Goal: Information Seeking & Learning: Learn about a topic

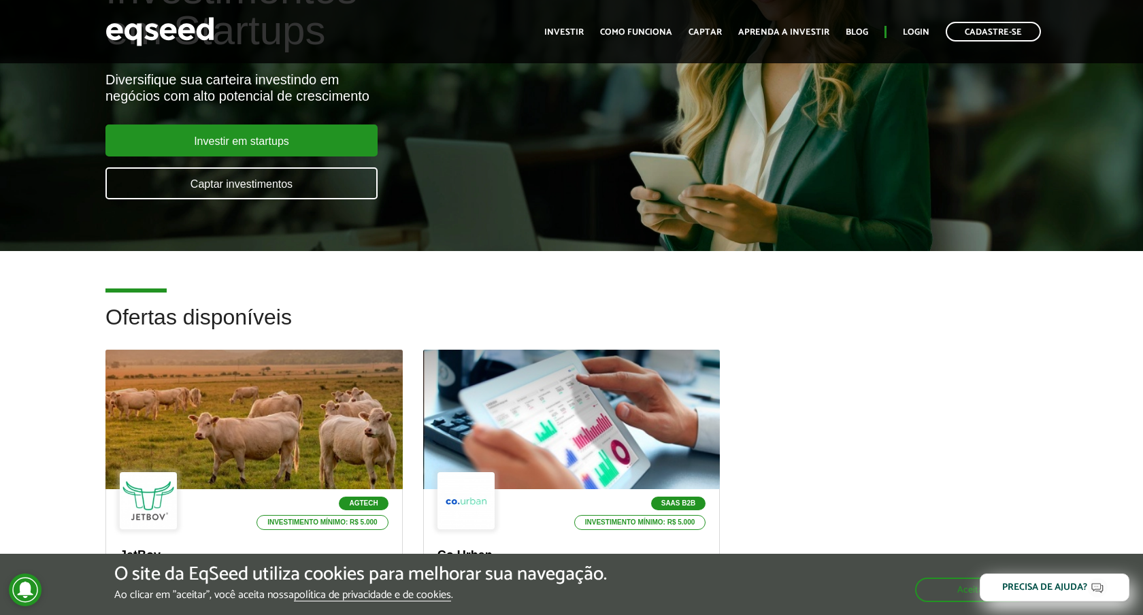
scroll to position [155, 0]
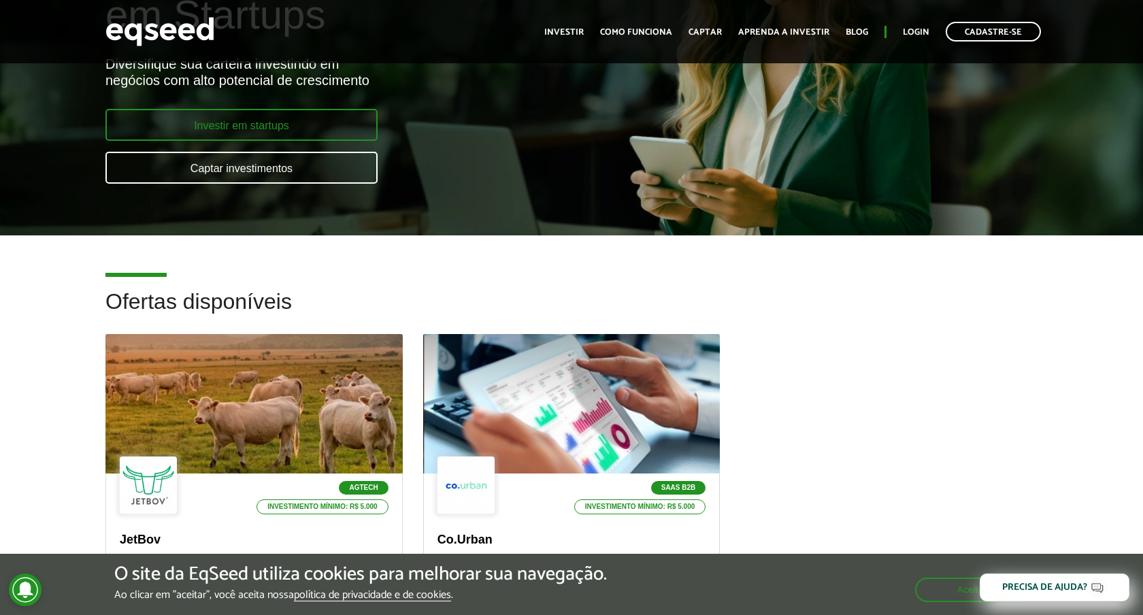
click at [355, 130] on link "Investir em startups" at bounding box center [241, 125] width 272 height 32
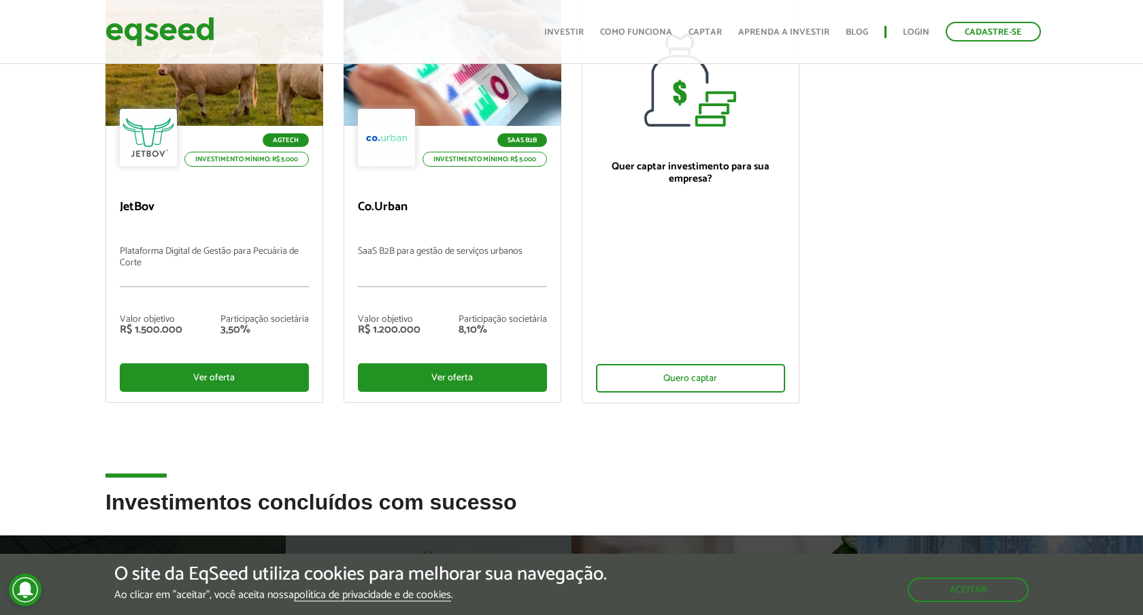
scroll to position [181, 0]
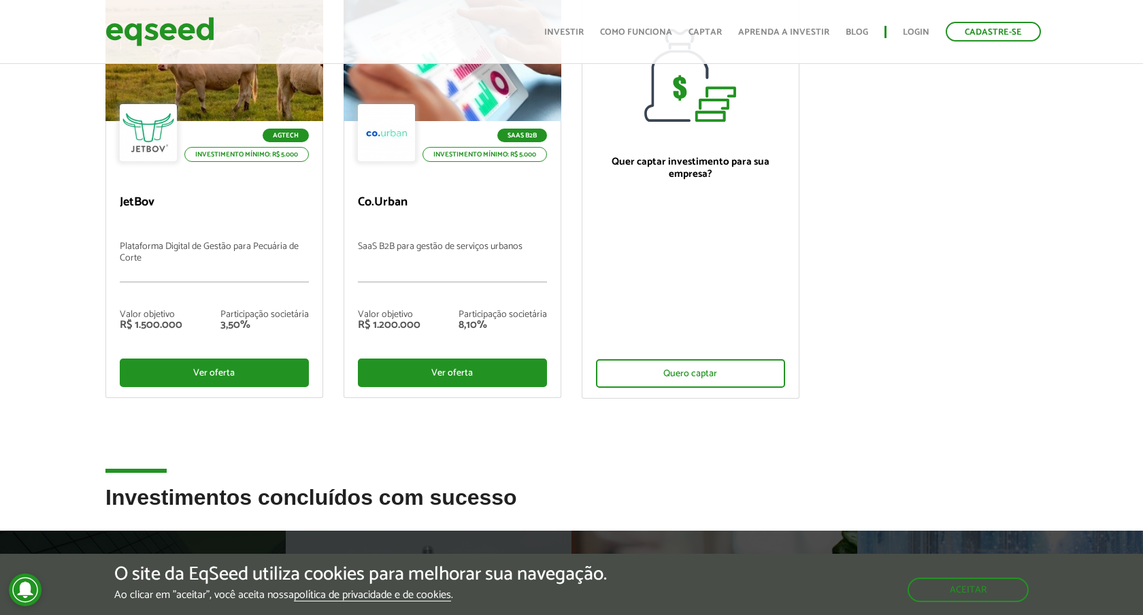
click at [595, 34] on ul "Início Investir Como funciona Captar Aprenda a investir Blog Login Cadastre-se" at bounding box center [792, 32] width 510 height 20
click at [584, 34] on link "Investir" at bounding box center [563, 32] width 39 height 9
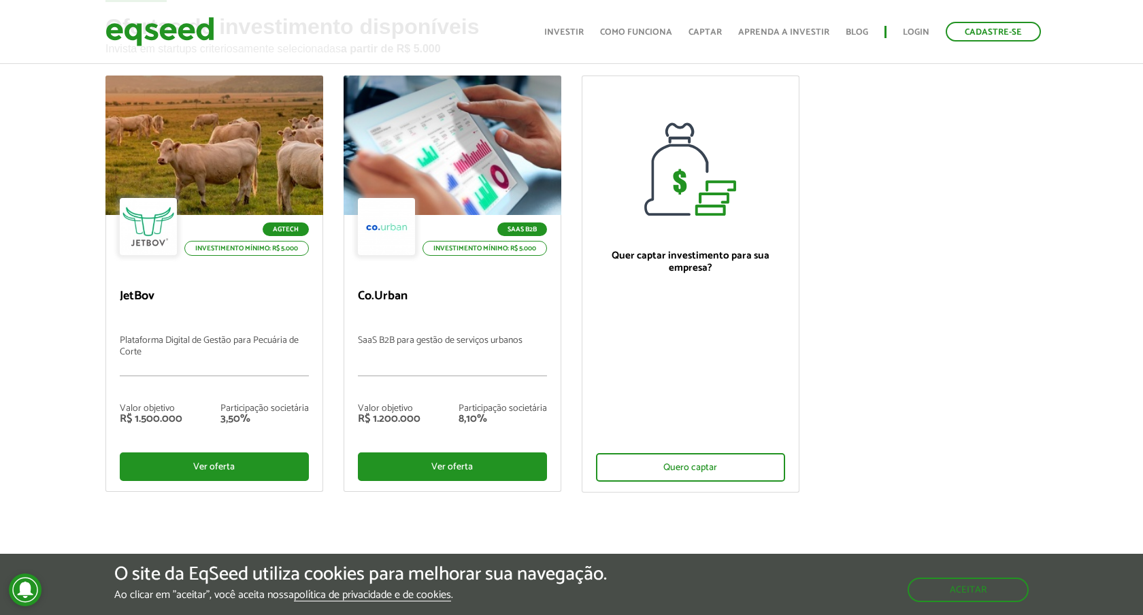
scroll to position [77, 0]
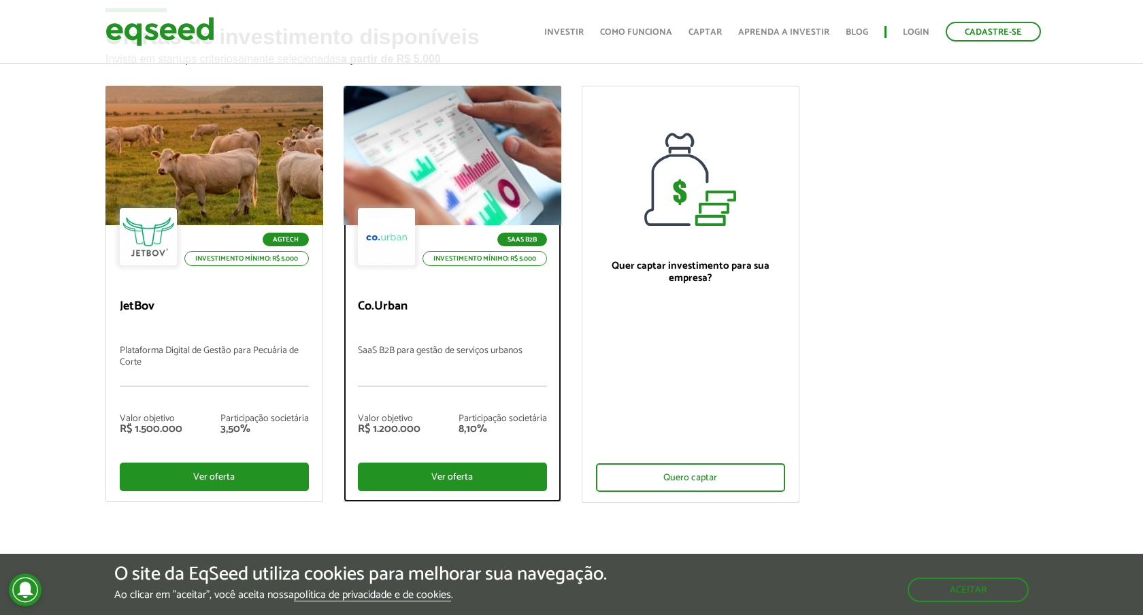
click at [514, 386] on p "SaaS B2B para gestão de serviços urbanos" at bounding box center [452, 366] width 189 height 41
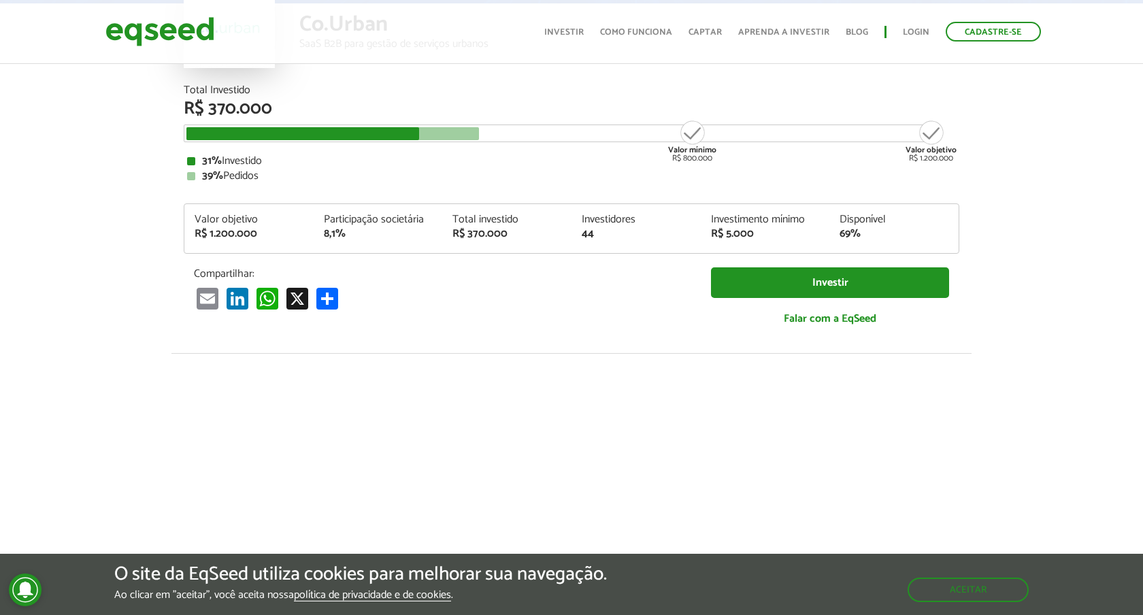
scroll to position [143, 0]
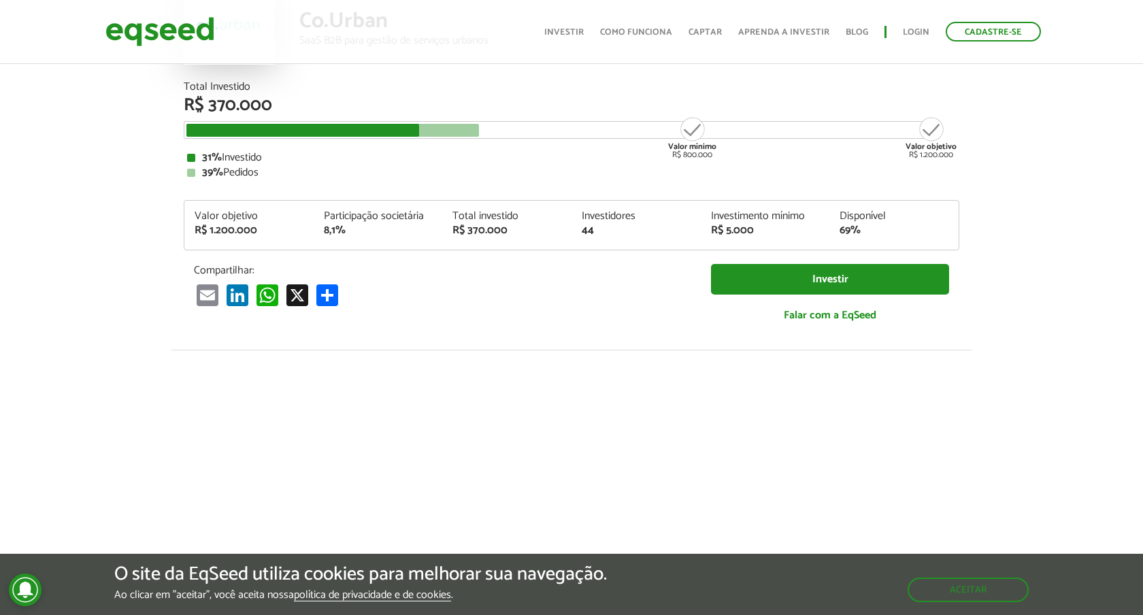
click at [508, 320] on div "Compartilhar: Email LinkedIn WhatsApp X Compartilhar Investir Falar com a EqSeed" at bounding box center [571, 300] width 775 height 72
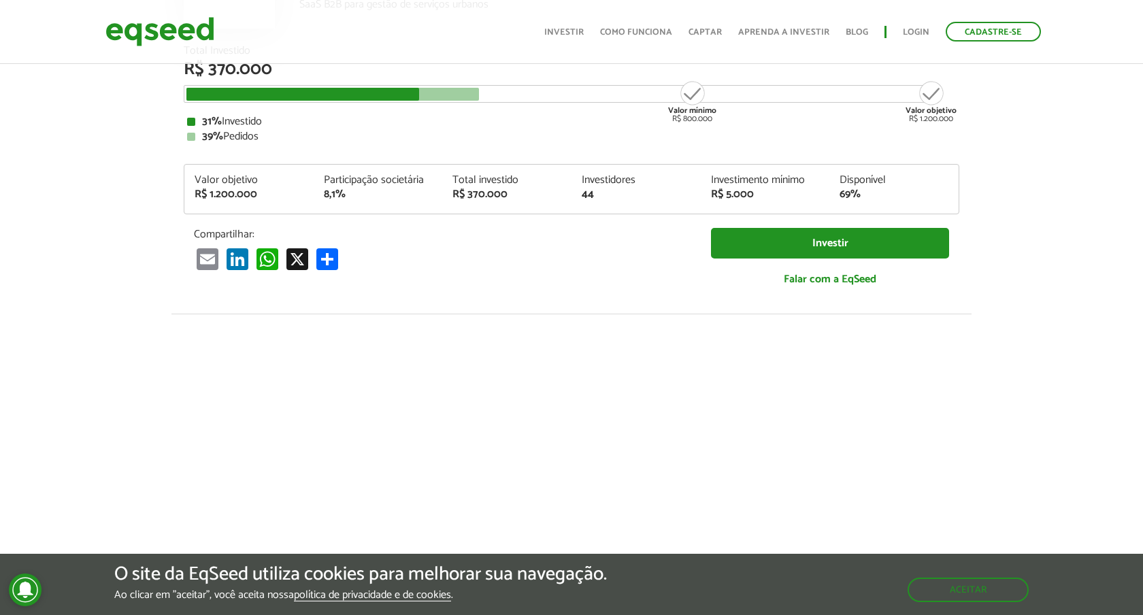
scroll to position [190, 0]
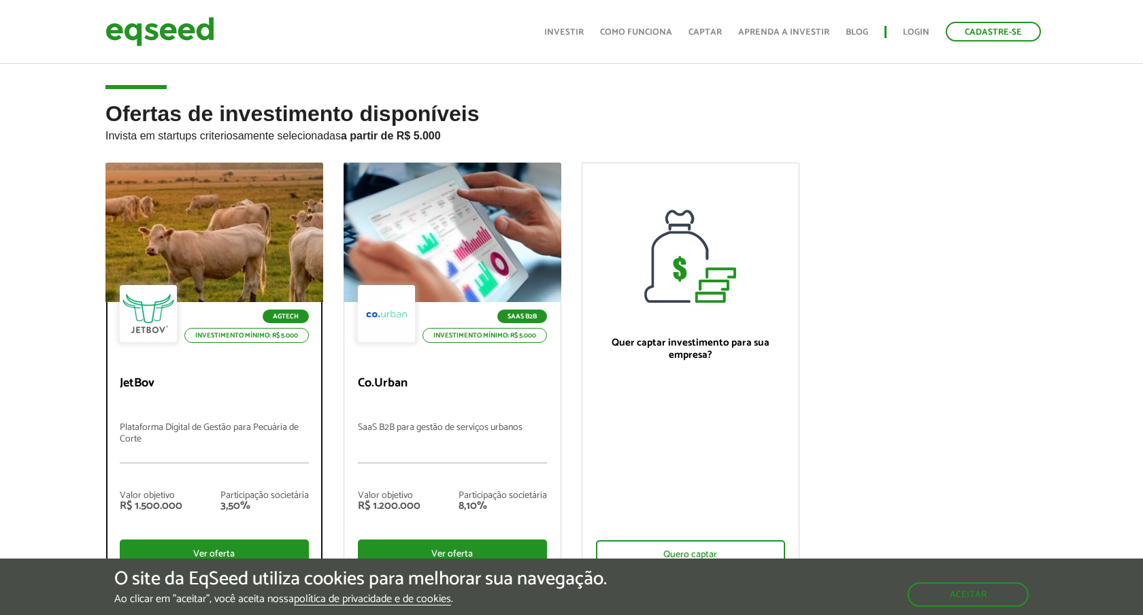
scroll to position [77, 0]
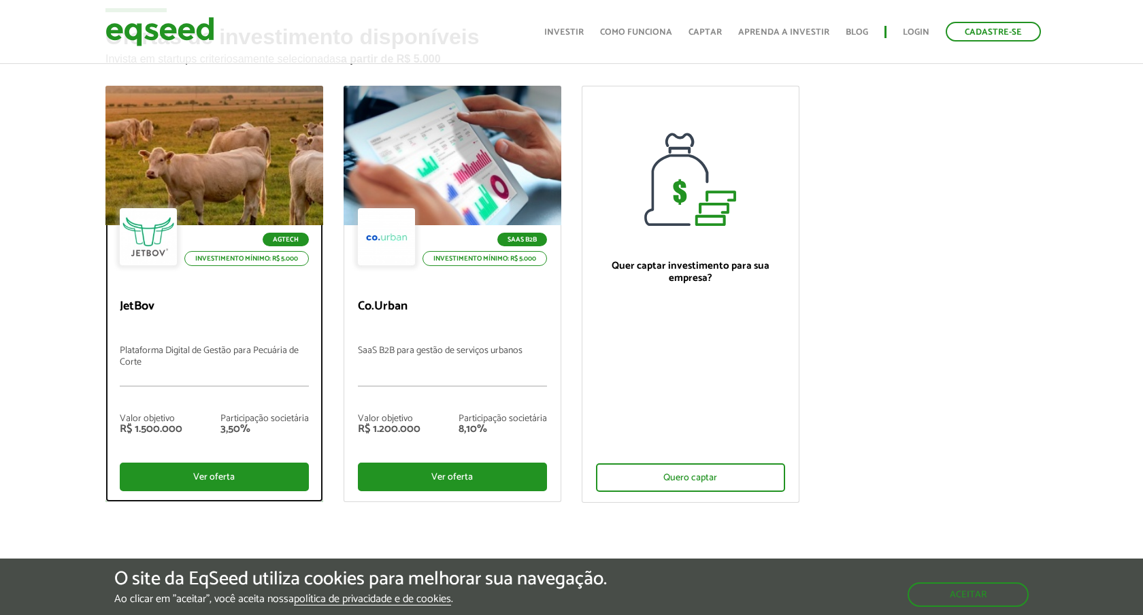
click at [167, 418] on div "Valor objetivo R$ 1.500.000 Participação societária 3,50%" at bounding box center [214, 425] width 189 height 48
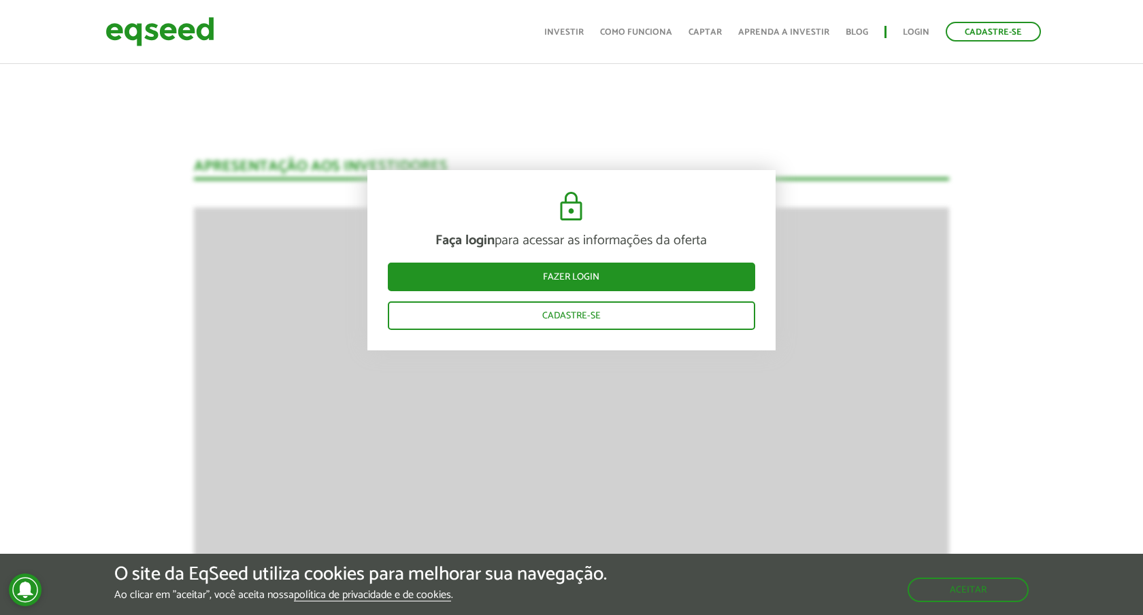
scroll to position [1816, 0]
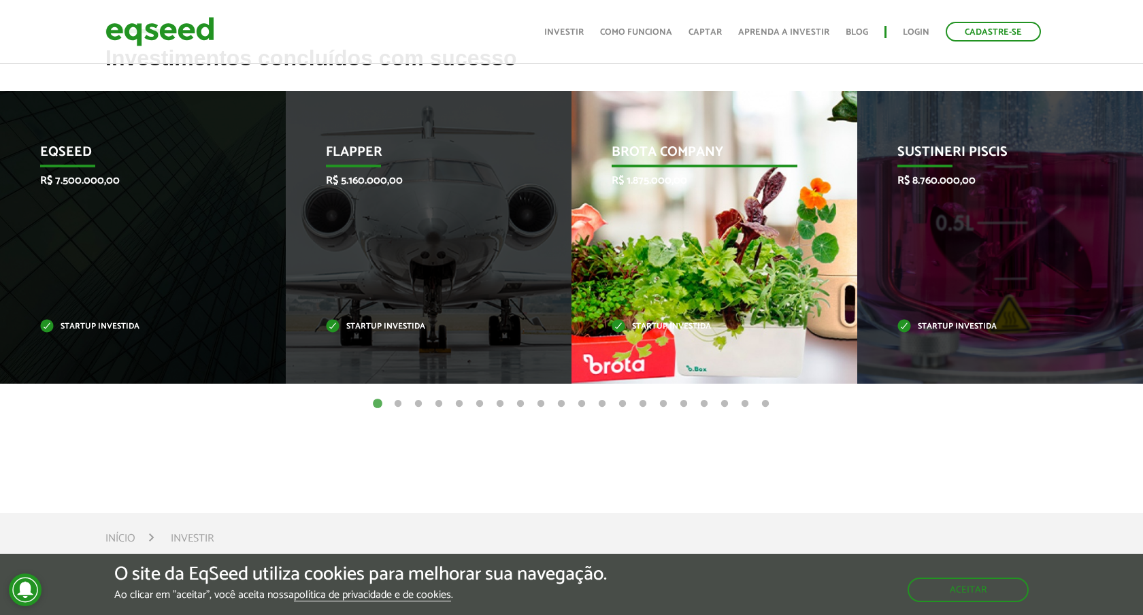
scroll to position [618, 0]
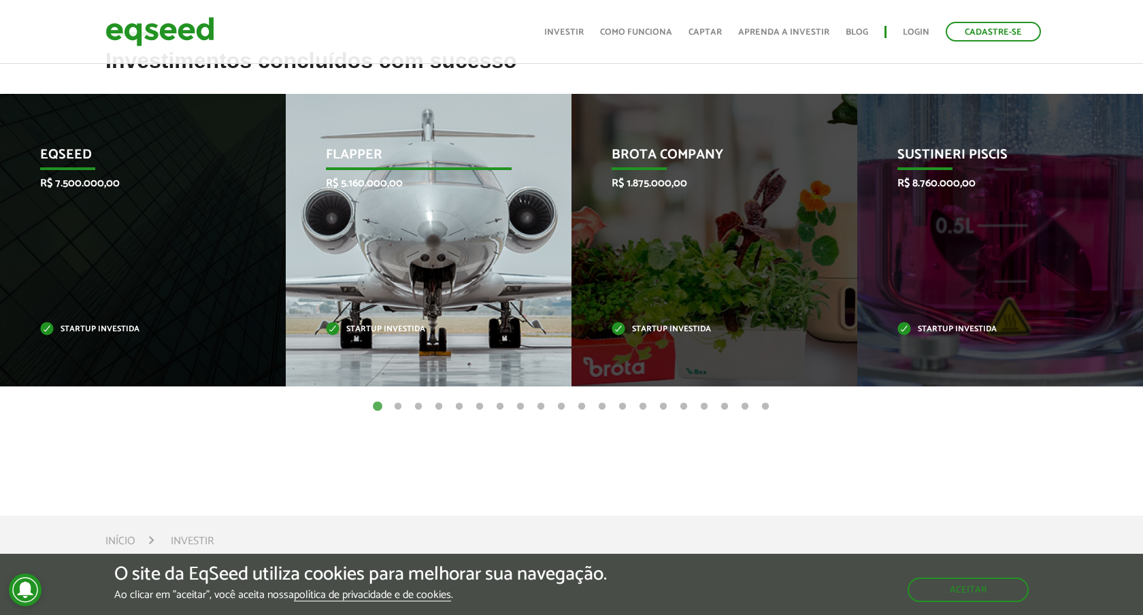
click at [482, 365] on div "Flapper R$ 5.160.000,00 Startup investida" at bounding box center [418, 240] width 265 height 293
click at [451, 301] on div "Flapper R$ 5.160.000,00 Startup investida" at bounding box center [418, 240] width 265 height 293
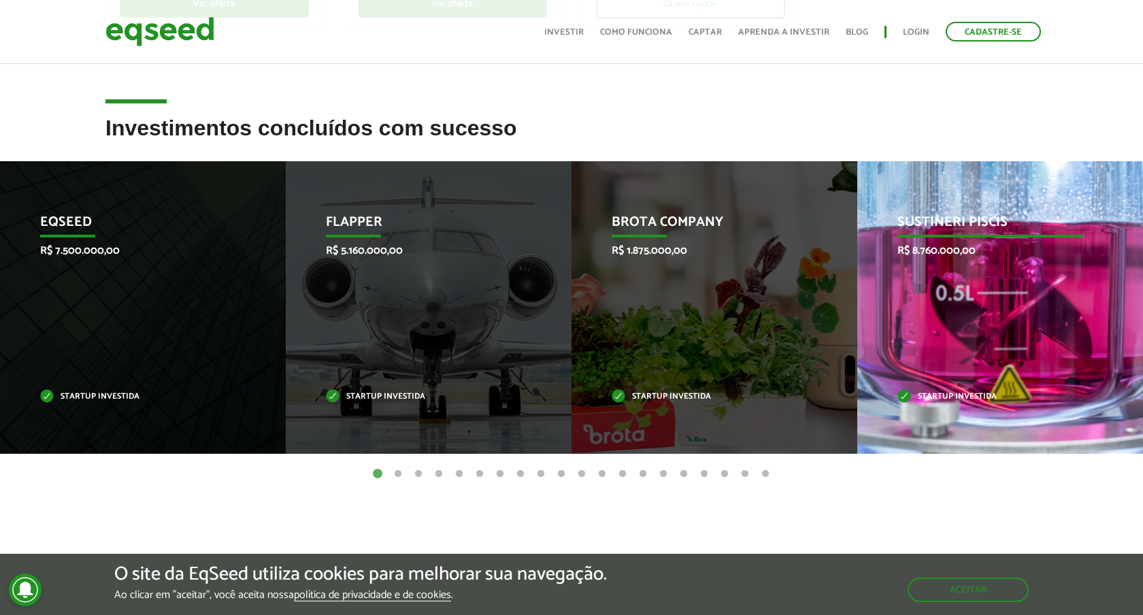
click at [958, 282] on div "Sustineri Piscis R$ 8.760.000,00 Startup investida" at bounding box center [989, 307] width 265 height 293
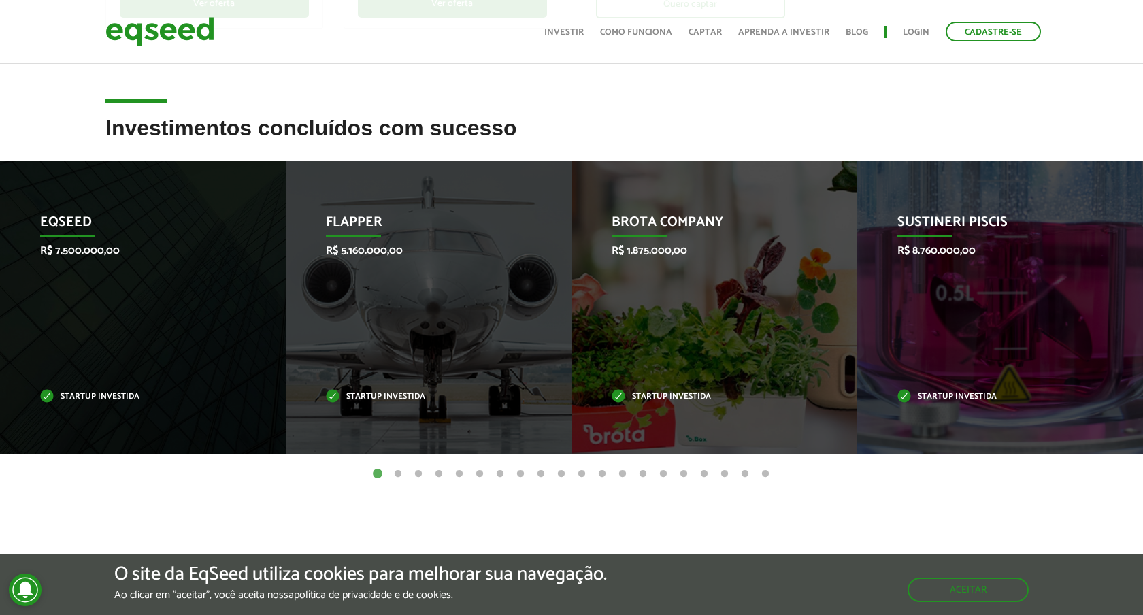
click at [856, 301] on li "Brota Company R$ 1.875.000,00 Startup investida" at bounding box center [714, 307] width 286 height 293
click at [395, 468] on button "2" at bounding box center [398, 474] width 14 height 14
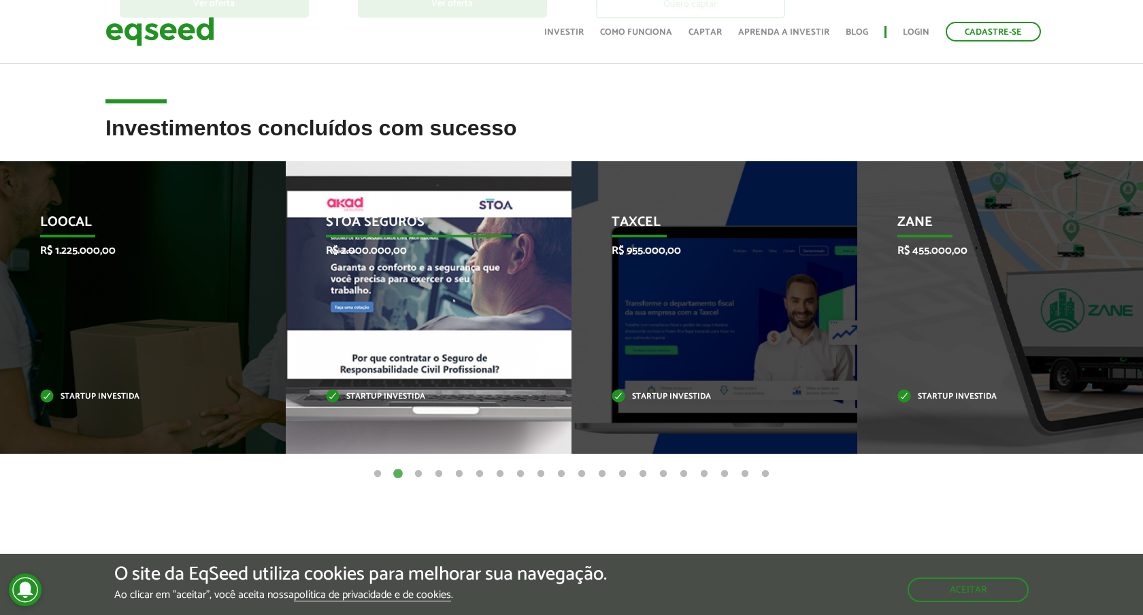
click at [385, 439] on div "STOA Seguros R$ 2.000.000,00 Startup investida" at bounding box center [418, 307] width 265 height 293
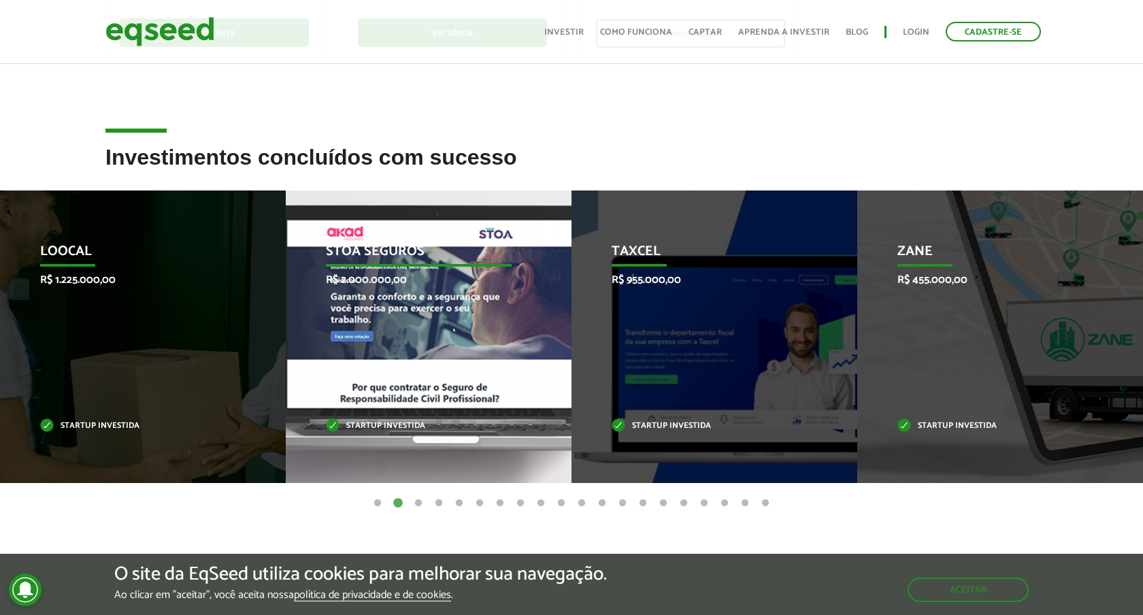
scroll to position [518, 0]
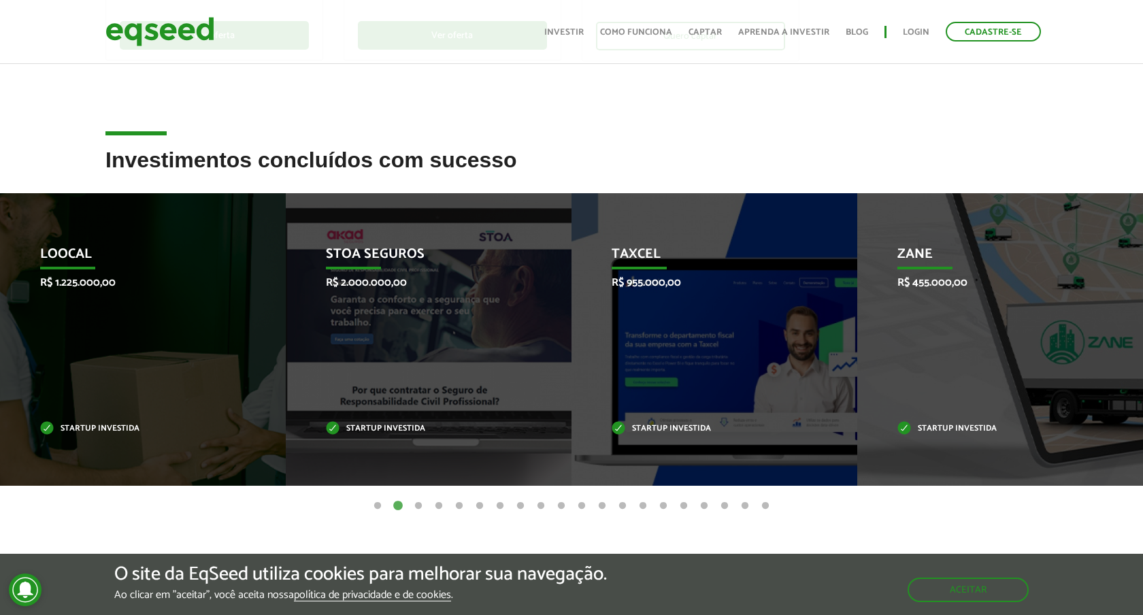
click at [419, 504] on button "3" at bounding box center [419, 506] width 14 height 14
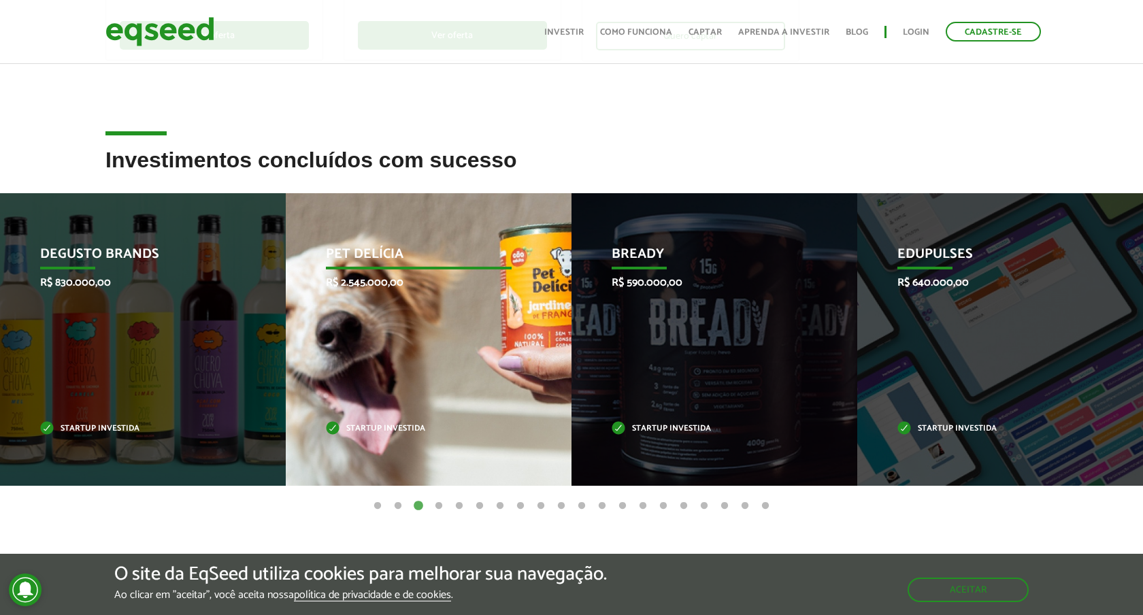
click at [446, 439] on div "Pet Delícia R$ 2.545.000,00 Startup investida" at bounding box center [418, 339] width 265 height 293
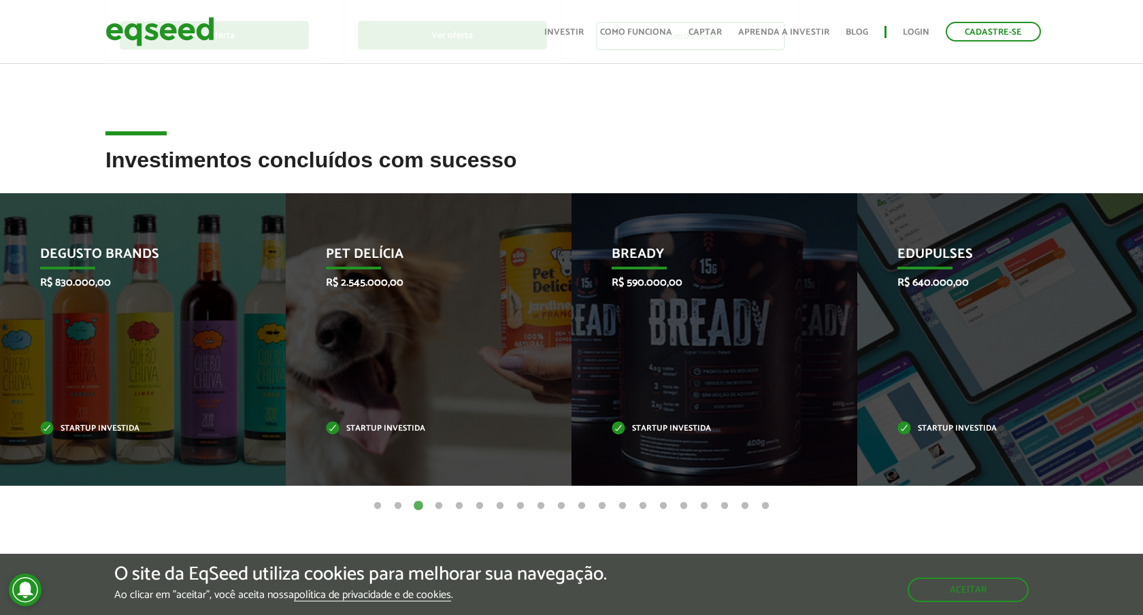
click at [646, 504] on button "14" at bounding box center [643, 506] width 14 height 14
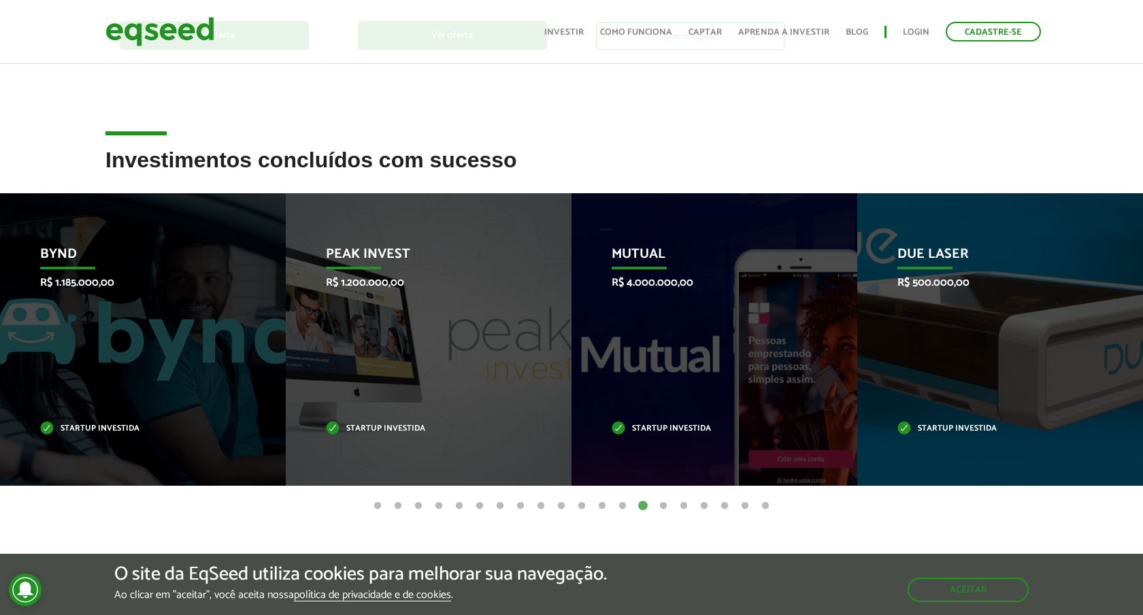
click at [746, 505] on button "19" at bounding box center [745, 506] width 14 height 14
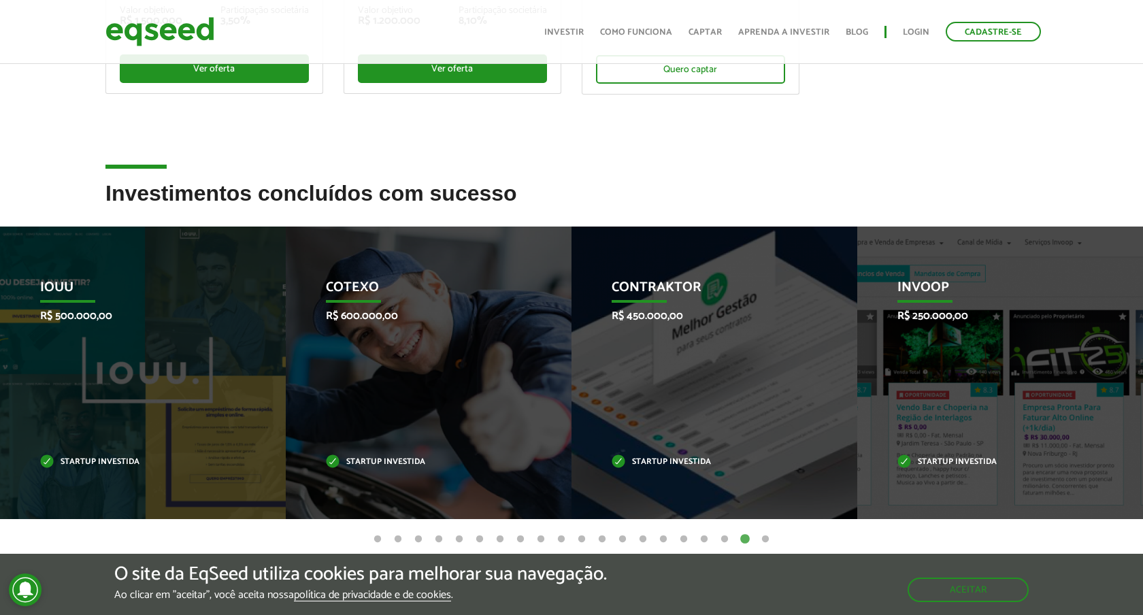
scroll to position [484, 0]
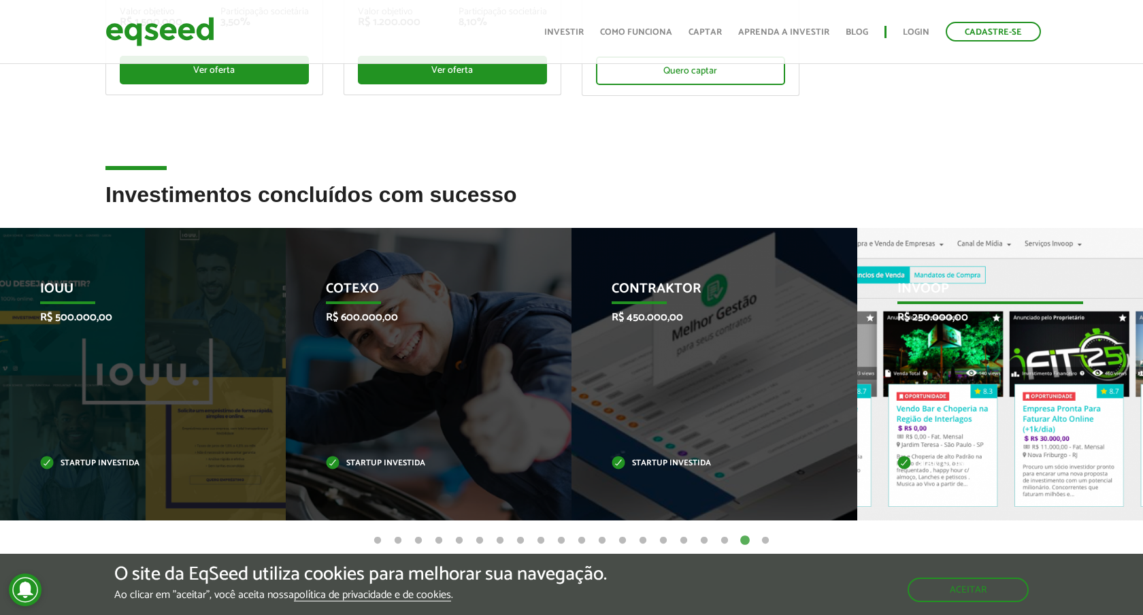
click at [865, 303] on div "Invoop R$ 250.000,00 Startup investida" at bounding box center [989, 374] width 265 height 293
click at [867, 303] on div "Invoop R$ 250.000,00 Startup investida" at bounding box center [989, 374] width 265 height 293
click at [880, 282] on div "Invoop R$ 250.000,00 Startup investida" at bounding box center [989, 374] width 265 height 293
click at [921, 282] on p "Invoop" at bounding box center [990, 292] width 186 height 23
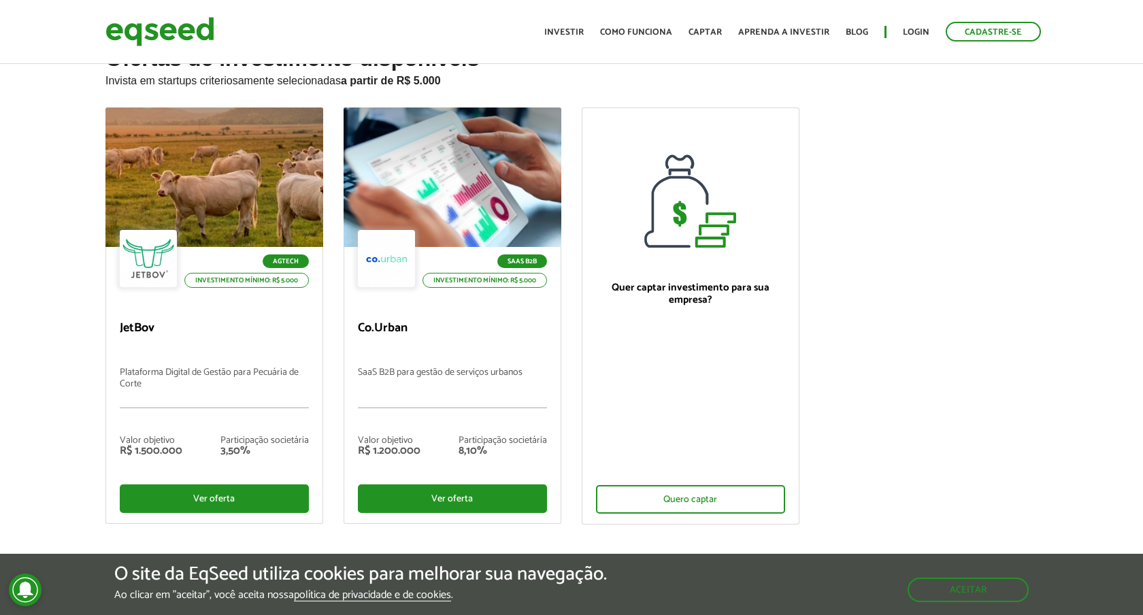
scroll to position [0, 0]
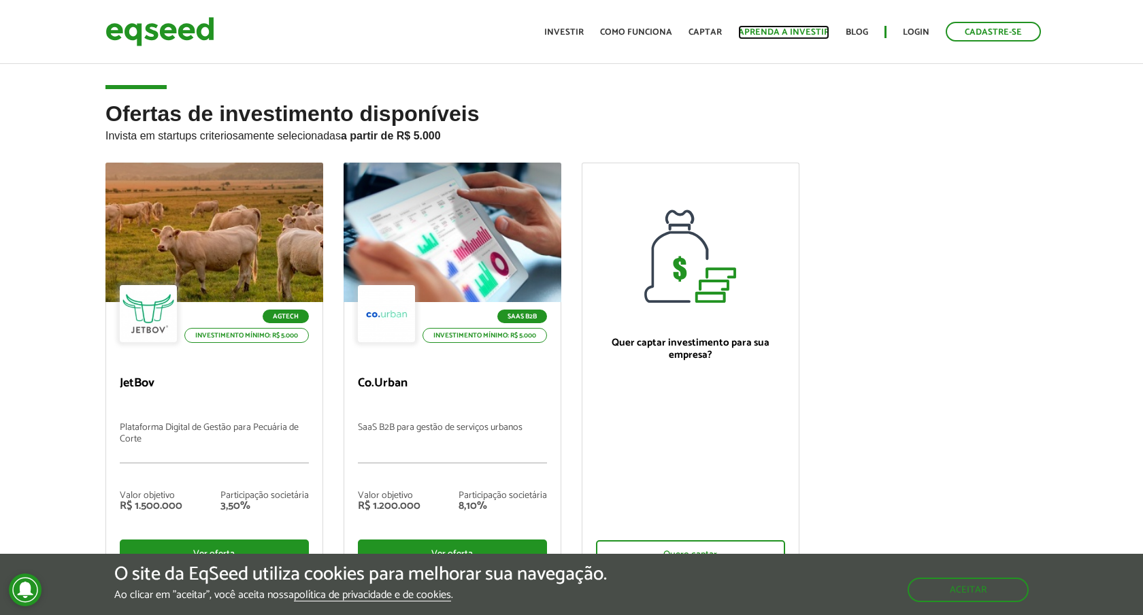
click at [765, 29] on link "Aprenda a investir" at bounding box center [783, 32] width 91 height 9
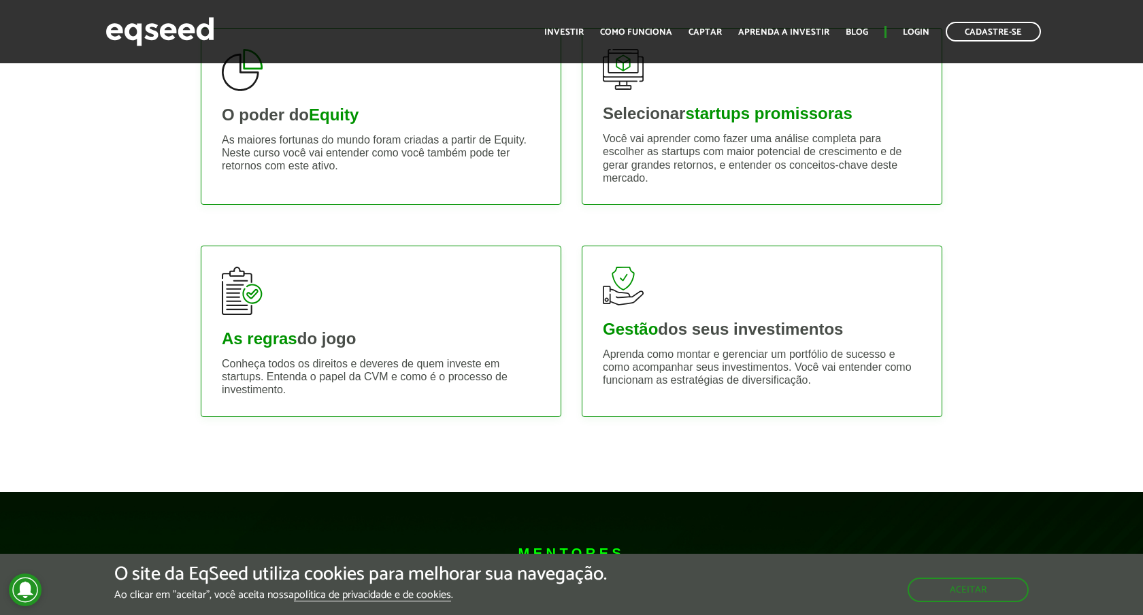
click at [432, 187] on div "O poder do Equity As maiores fortunas do mundo foram criadas a partir de Equity…" at bounding box center [381, 116] width 361 height 177
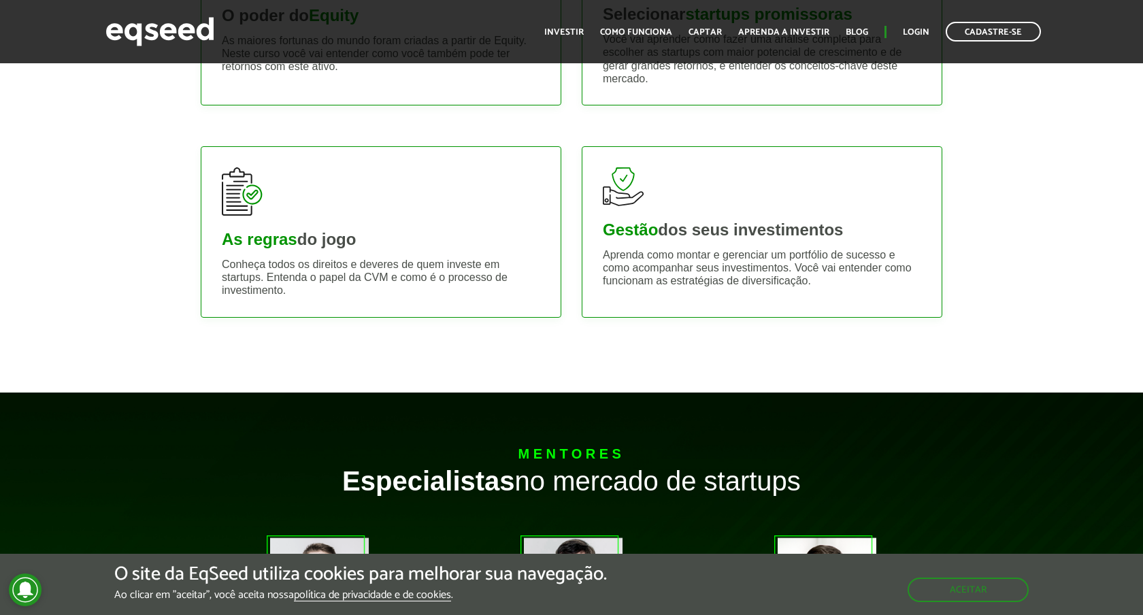
scroll to position [711, 0]
